Goal: Navigation & Orientation: Find specific page/section

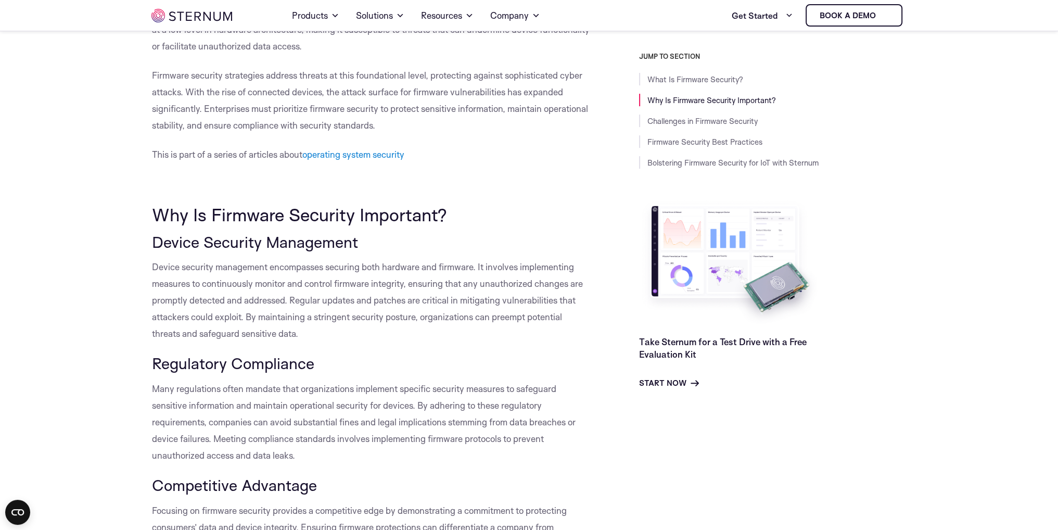
scroll to position [348, 0]
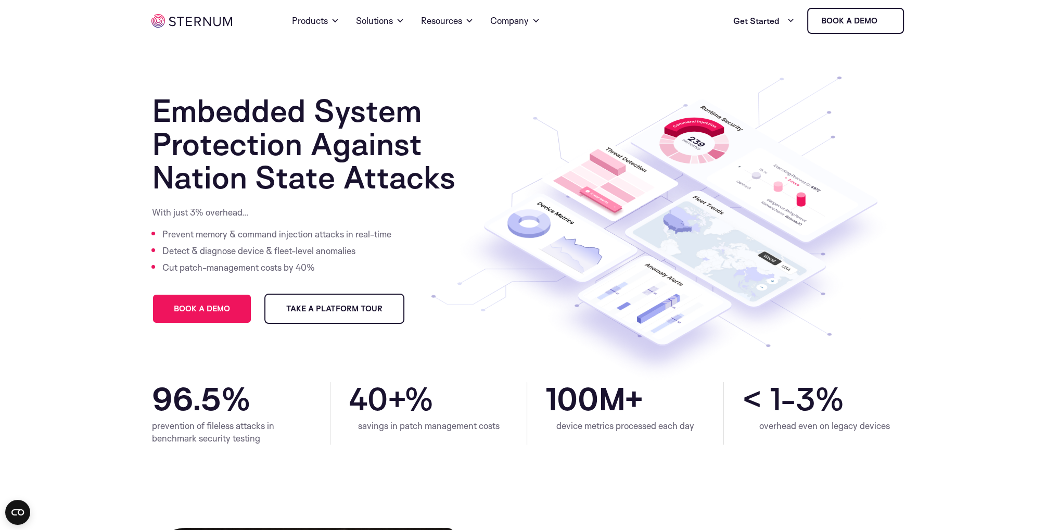
click at [340, 22] on ul "Home Products Sternum Platform Built-in memory protection, granular remote visi…" at bounding box center [423, 20] width 362 height 37
click at [334, 23] on span at bounding box center [335, 21] width 8 height 12
click at [334, 19] on span at bounding box center [335, 21] width 8 height 12
